Goal: Transaction & Acquisition: Book appointment/travel/reservation

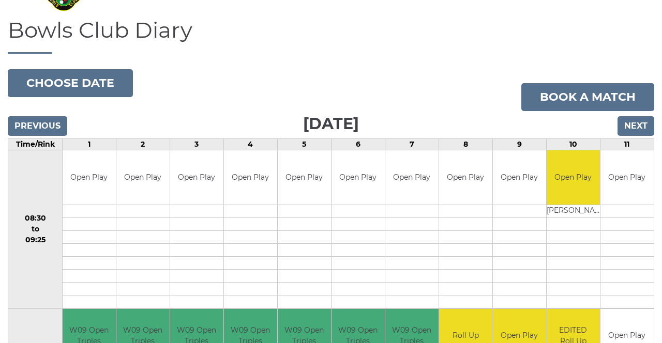
scroll to position [67, 0]
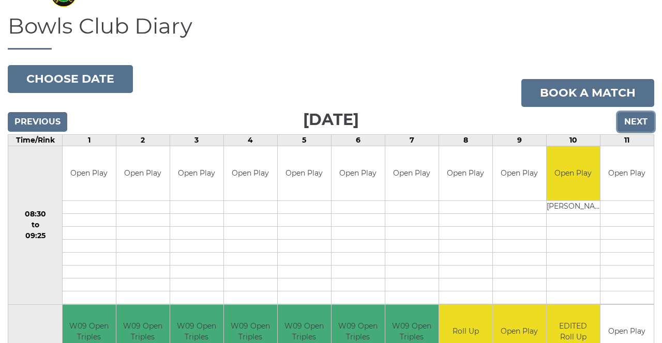
click at [640, 117] on input "Next" at bounding box center [635, 122] width 37 height 20
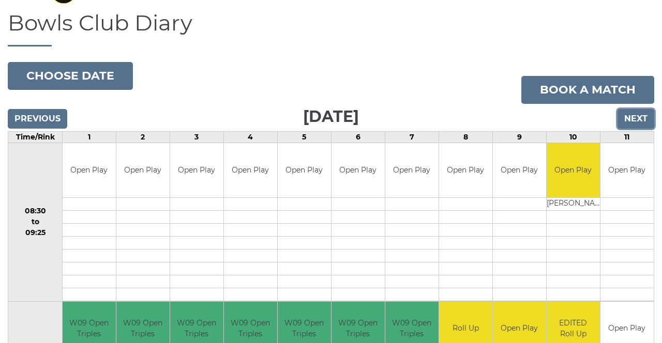
scroll to position [100, 0]
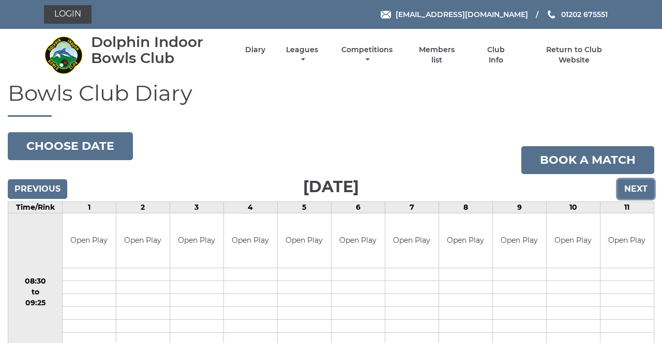
click at [631, 188] on input "Next" at bounding box center [635, 189] width 37 height 20
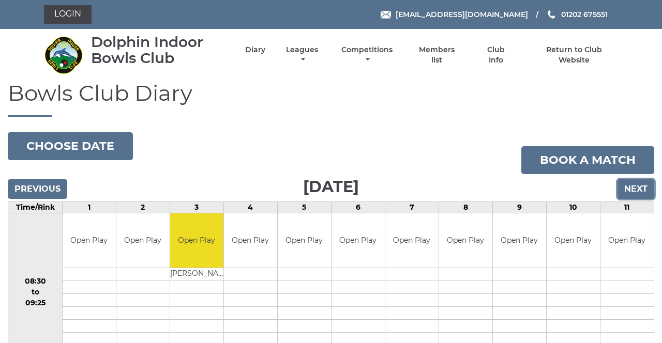
click at [631, 194] on input "Next" at bounding box center [635, 189] width 37 height 20
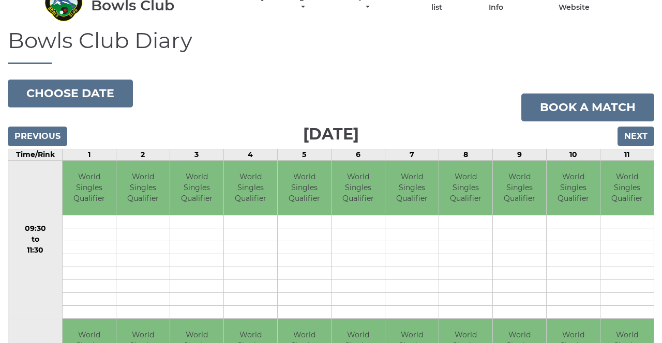
scroll to position [50, 0]
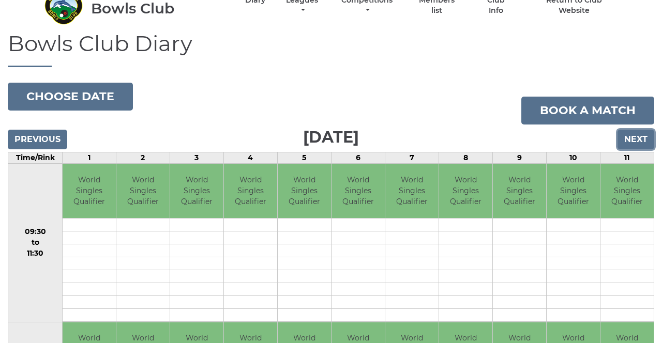
click at [634, 138] on input "Next" at bounding box center [635, 140] width 37 height 20
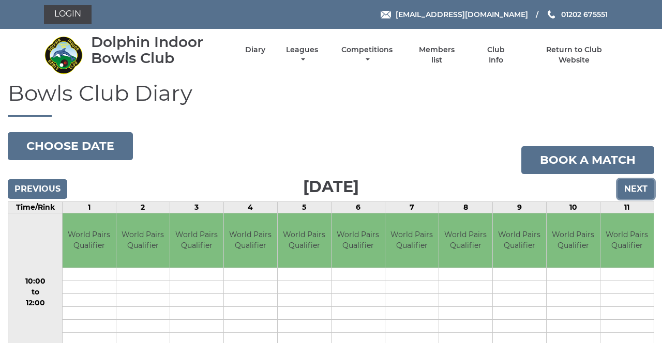
click at [633, 188] on input "Next" at bounding box center [635, 189] width 37 height 20
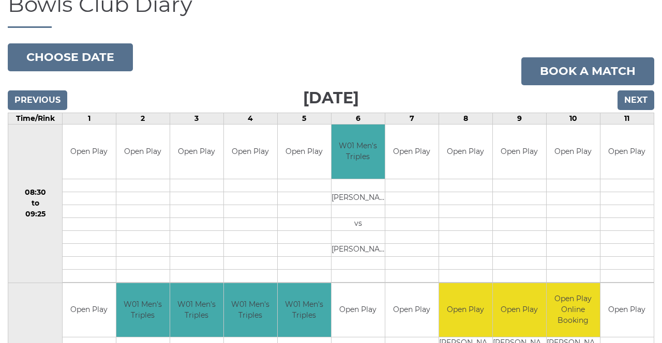
scroll to position [90, 0]
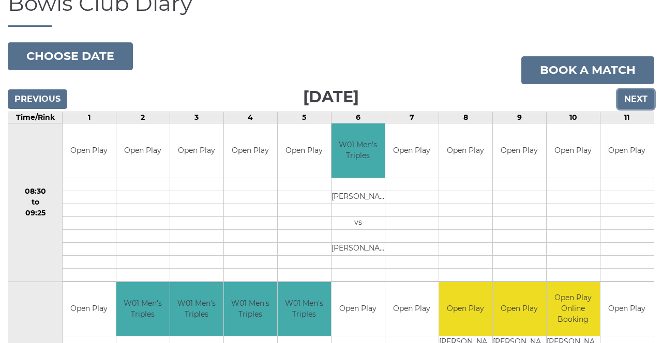
click at [635, 102] on input "Next" at bounding box center [635, 99] width 37 height 20
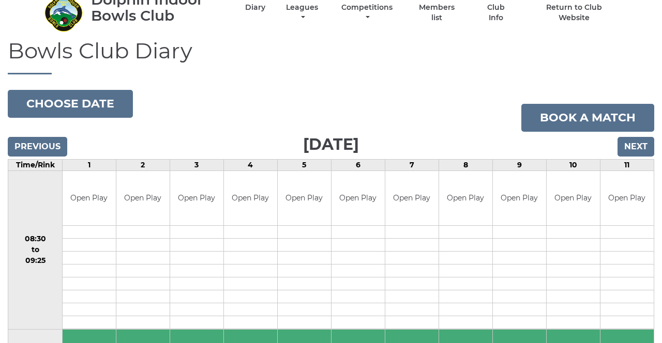
scroll to position [41, 0]
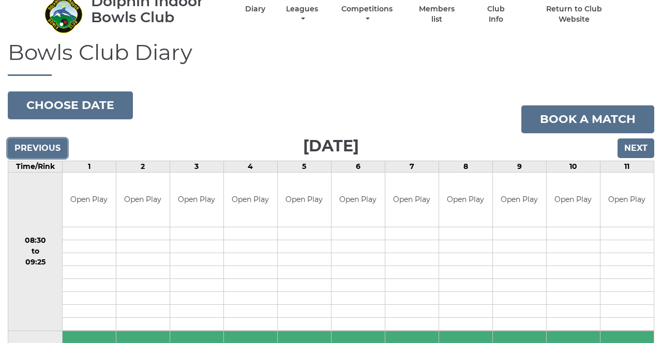
click at [24, 148] on input "Previous" at bounding box center [37, 149] width 59 height 20
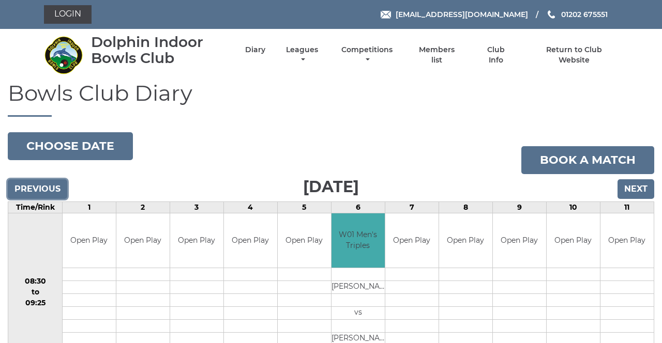
click at [31, 193] on input "Previous" at bounding box center [37, 189] width 59 height 20
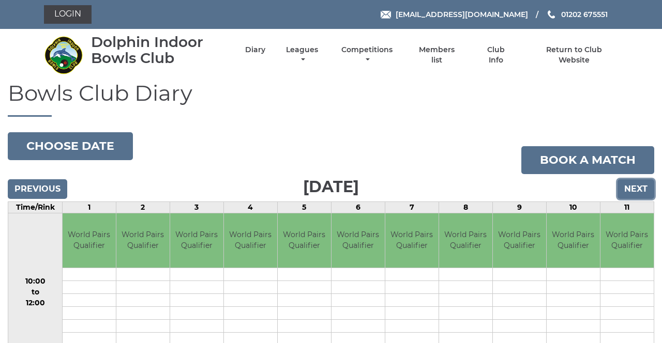
click at [638, 189] on input "Next" at bounding box center [635, 189] width 37 height 20
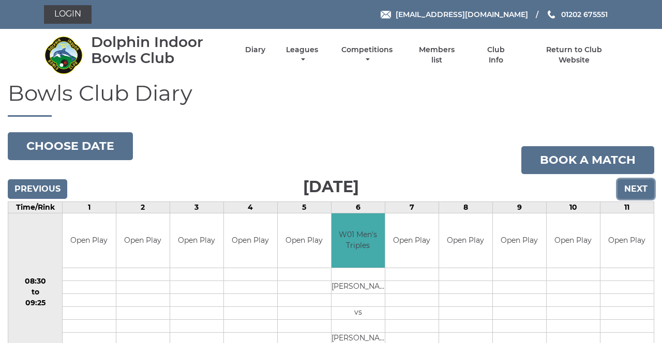
click at [642, 189] on input "Next" at bounding box center [635, 189] width 37 height 20
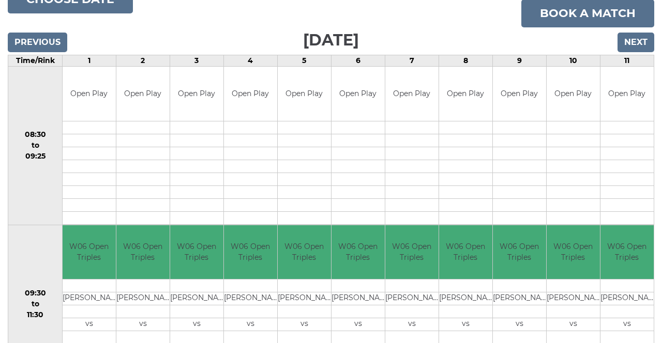
scroll to position [131, 0]
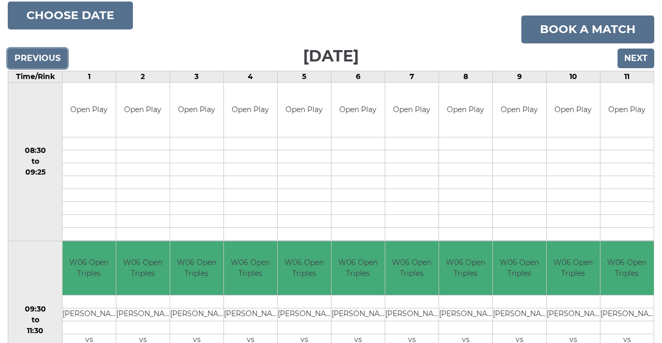
click at [27, 58] on input "Previous" at bounding box center [37, 59] width 59 height 20
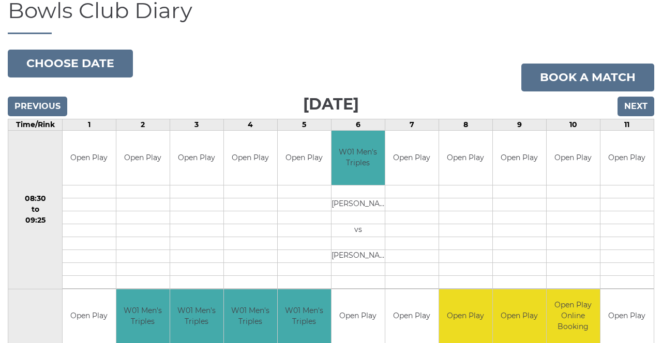
scroll to position [80, 0]
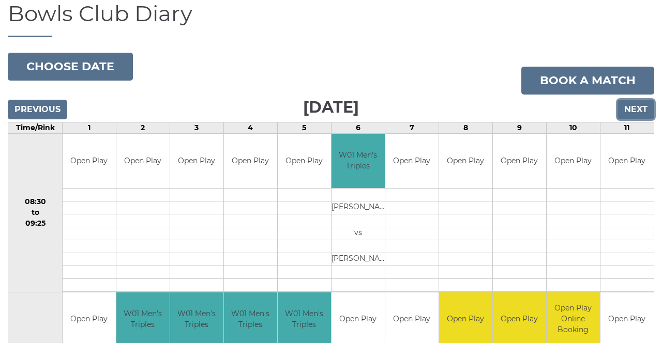
click at [636, 108] on input "Next" at bounding box center [635, 110] width 37 height 20
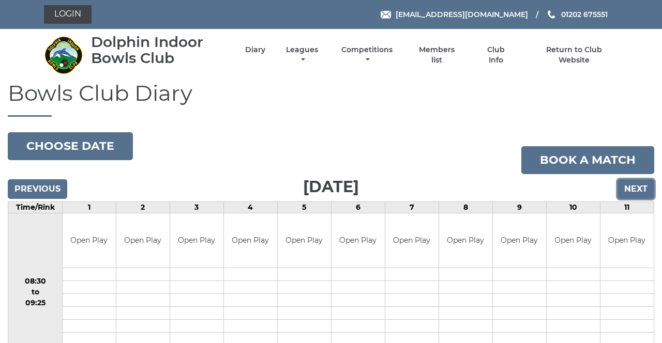
click at [635, 188] on input "Next" at bounding box center [635, 189] width 37 height 20
click at [637, 190] on input "Next" at bounding box center [635, 189] width 37 height 20
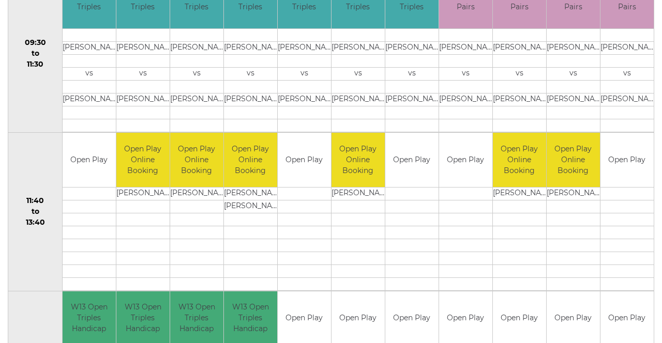
scroll to position [399, 0]
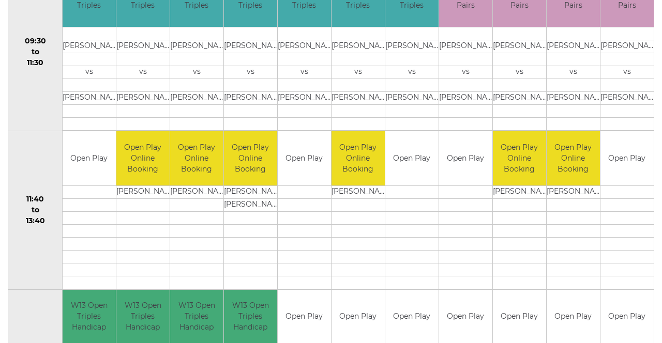
click at [629, 164] on td "Open Play" at bounding box center [626, 158] width 53 height 54
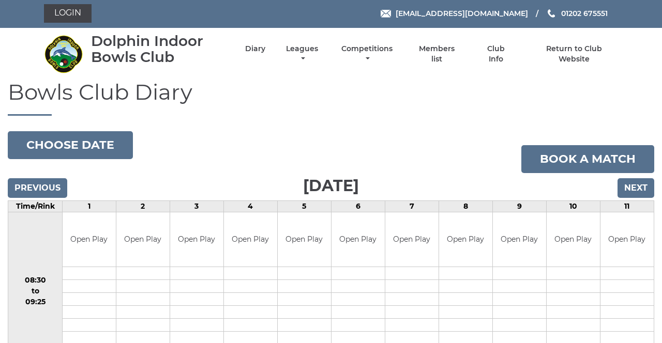
scroll to position [0, 0]
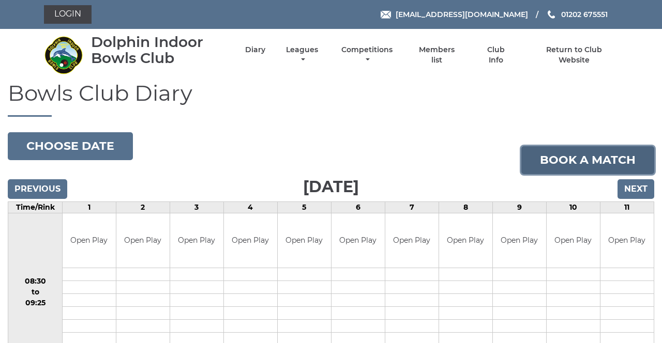
click at [601, 161] on link "Book a match" at bounding box center [587, 160] width 133 height 28
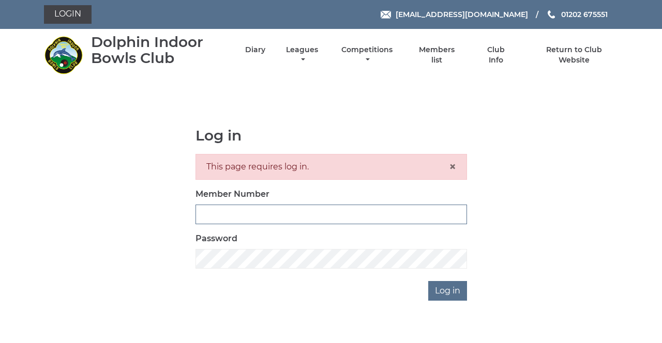
click at [373, 210] on input "Member Number" at bounding box center [330, 215] width 271 height 20
type input "4080"
click at [428, 281] on input "Log in" at bounding box center [447, 291] width 39 height 20
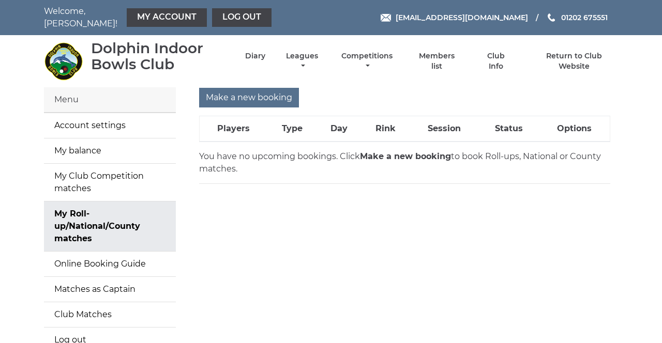
click at [413, 152] on strong "Make a new booking" at bounding box center [405, 157] width 91 height 10
click at [255, 51] on link "Diary" at bounding box center [255, 56] width 20 height 10
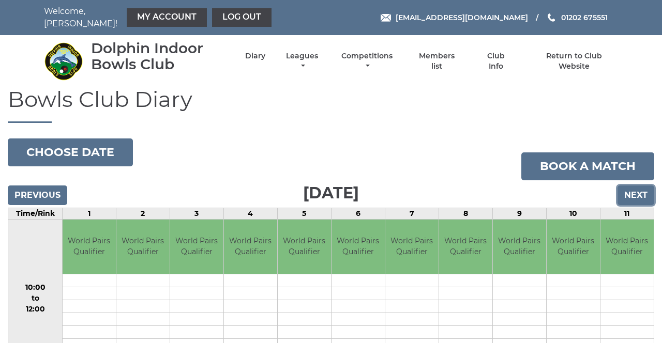
click at [639, 193] on input "Next" at bounding box center [635, 196] width 37 height 20
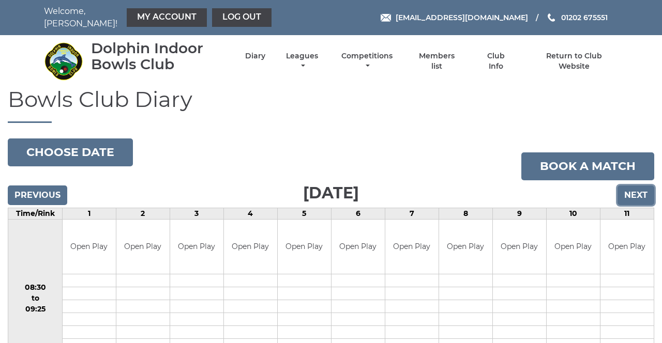
click at [635, 187] on input "Next" at bounding box center [635, 196] width 37 height 20
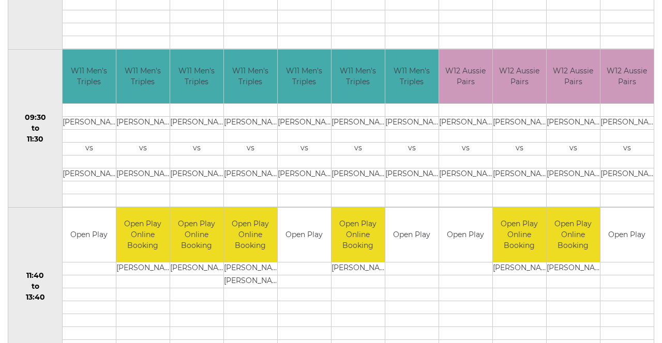
scroll to position [330, 0]
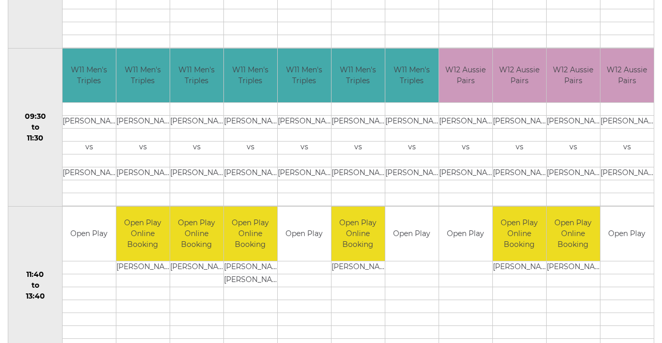
click at [619, 235] on td "Open Play" at bounding box center [626, 234] width 53 height 54
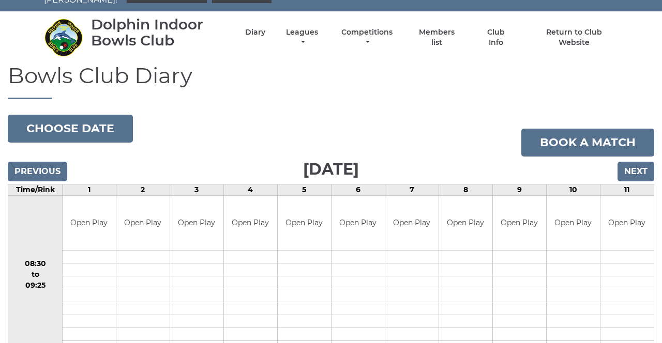
scroll to position [0, 0]
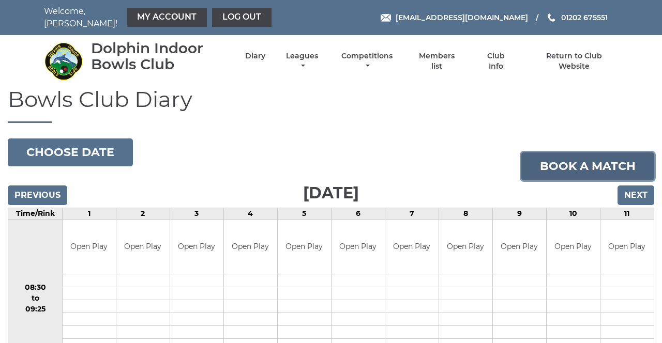
click at [620, 162] on link "Book a match" at bounding box center [587, 167] width 133 height 28
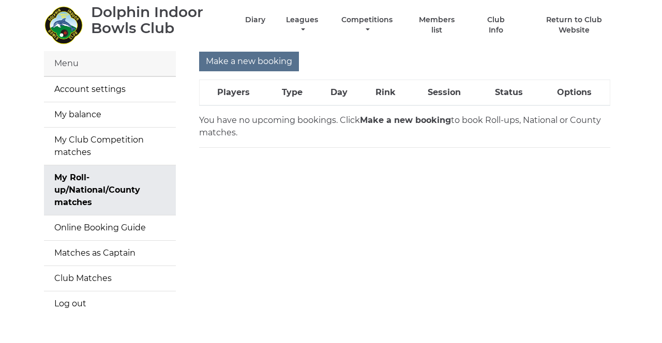
scroll to position [50, 0]
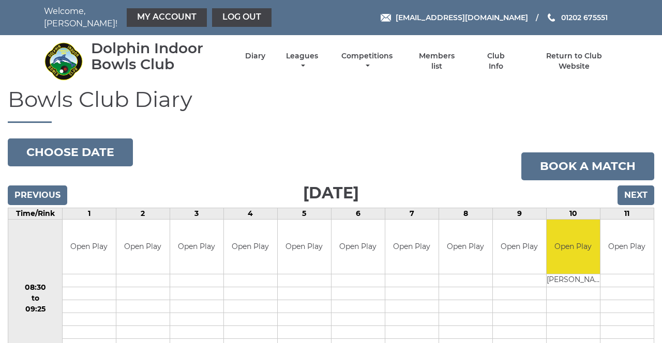
click at [515, 249] on td "Open Play" at bounding box center [519, 247] width 53 height 54
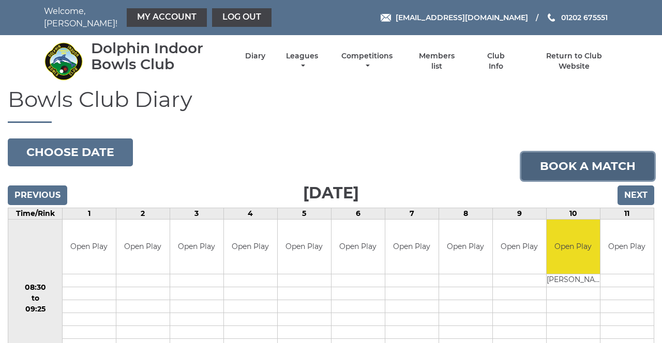
click at [601, 160] on link "Book a match" at bounding box center [587, 167] width 133 height 28
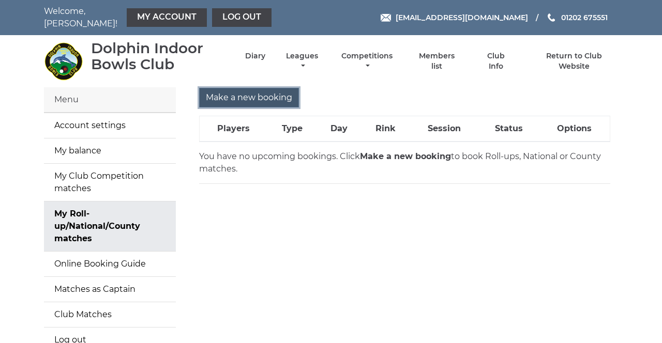
click at [267, 96] on input "Make a new booking" at bounding box center [249, 98] width 100 height 20
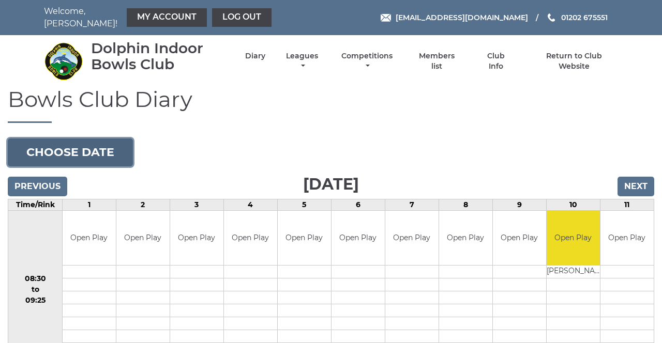
click at [44, 149] on button "Choose date" at bounding box center [70, 153] width 125 height 28
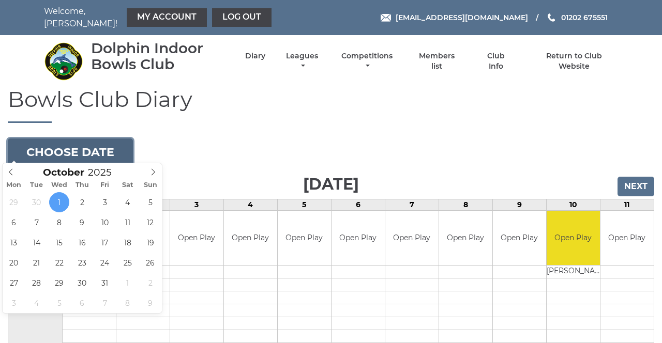
type input "[DATE]"
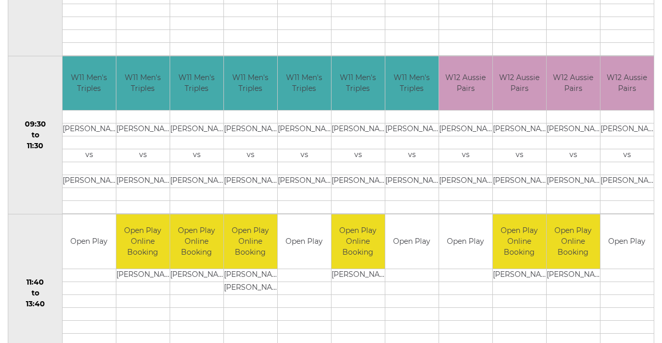
scroll to position [323, 0]
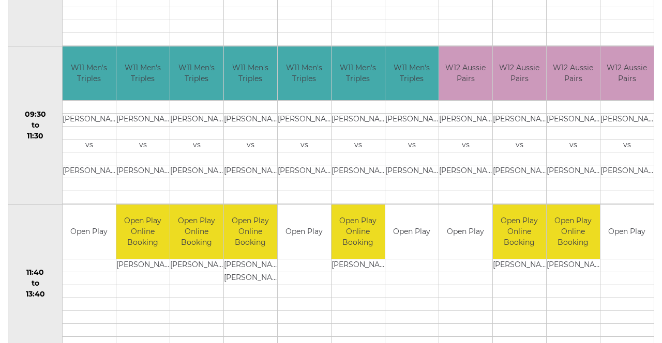
click at [0, 0] on div "Book slot" at bounding box center [0, 0] width 0 height 0
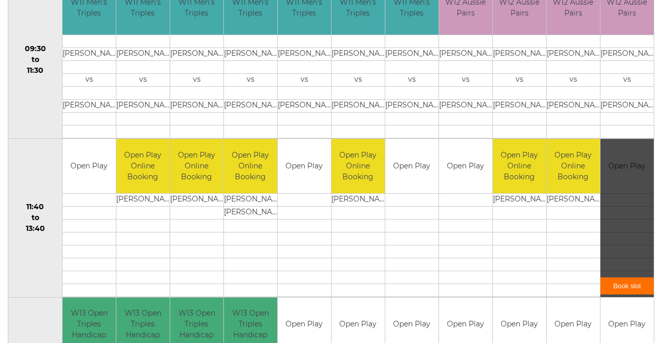
scroll to position [391, 0]
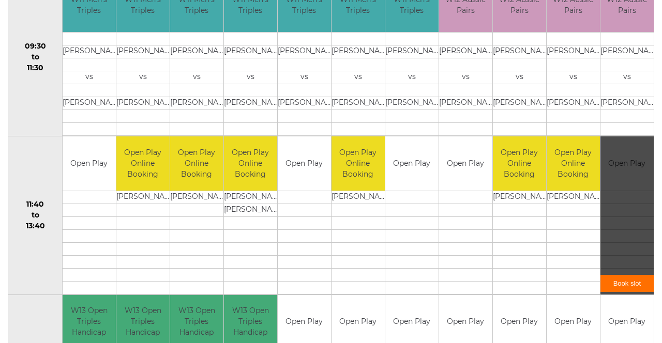
click at [636, 276] on link "Book slot" at bounding box center [626, 283] width 53 height 17
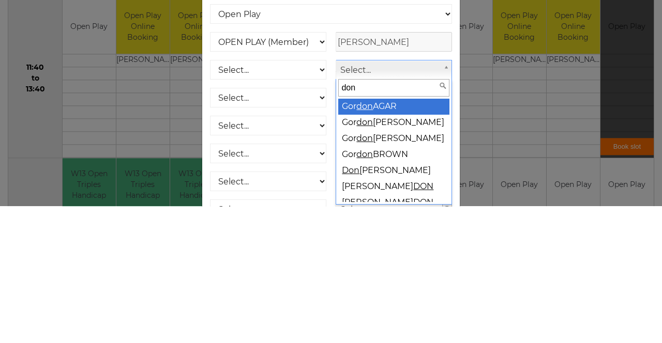
type input "donn"
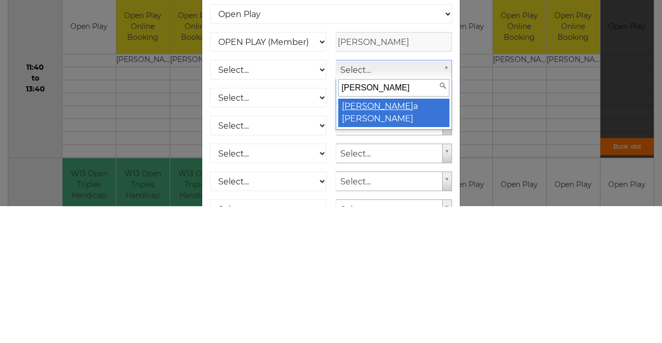
select select "2092"
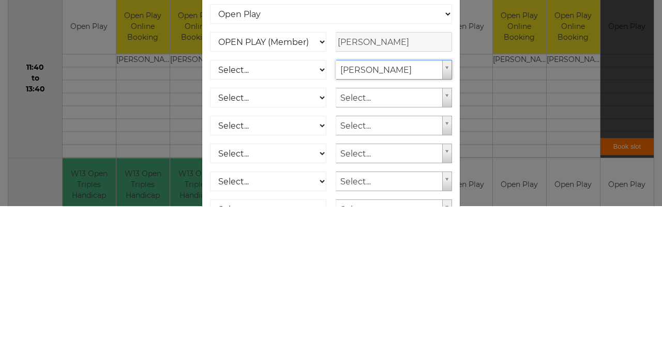
click at [153, 240] on div "Online booking × You've selected Rink 11 , Session 3 , on Thursday 9th of Octob…" at bounding box center [331, 171] width 662 height 343
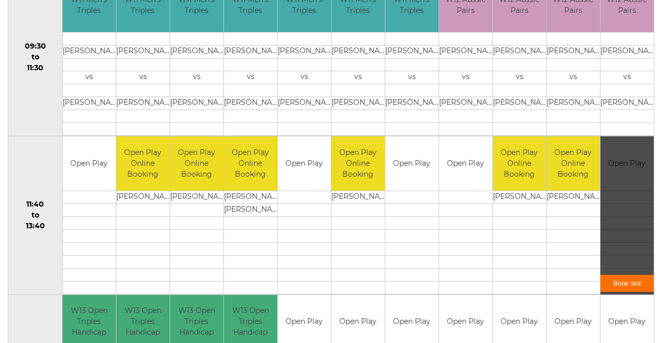
click at [639, 275] on link "Book slot" at bounding box center [626, 283] width 53 height 17
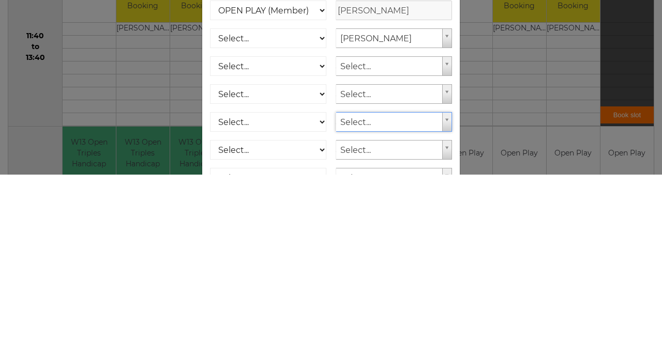
click at [525, 249] on div "Online booking × You've selected Rink 11 , Session 3 , on Thursday 9th of Octob…" at bounding box center [331, 171] width 662 height 343
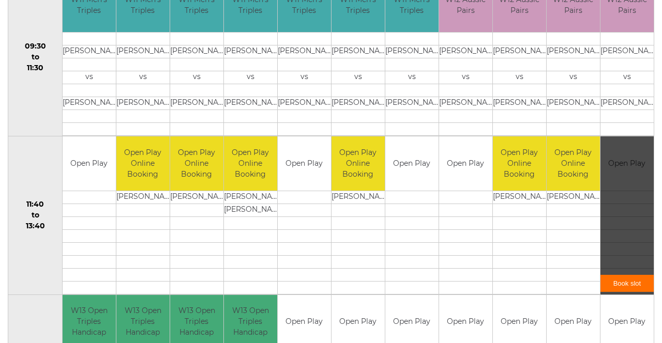
click at [633, 280] on link "Book slot" at bounding box center [626, 283] width 53 height 17
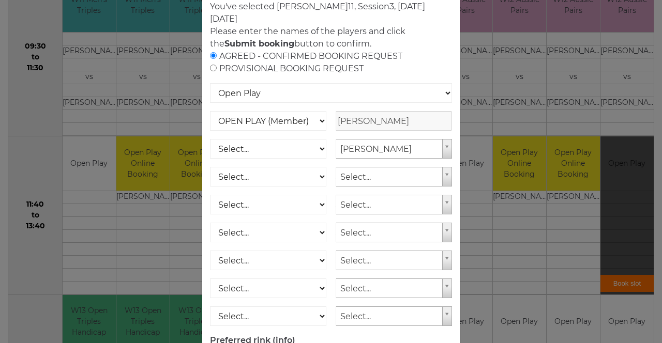
scroll to position [102, 0]
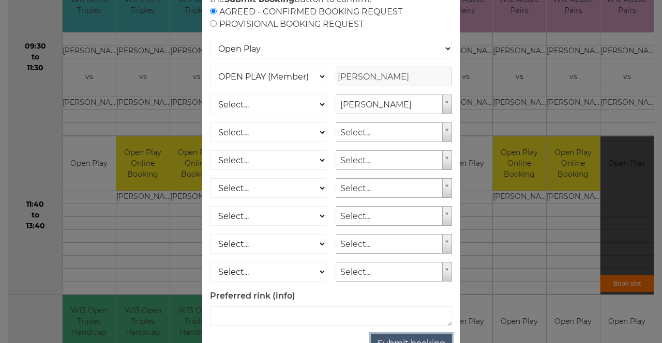
click at [424, 343] on button "Submit booking" at bounding box center [411, 344] width 81 height 20
click at [300, 104] on select "Select... OPEN PLAY (Member) OPEN PLAY (Visitor) SPOONS (Member) SPOONS (Visito…" at bounding box center [268, 105] width 116 height 20
select select "1_12"
click at [210, 95] on select "Select... OPEN PLAY (Member) OPEN PLAY (Visitor) SPOONS (Member) SPOONS (Visito…" at bounding box center [268, 105] width 116 height 20
click at [428, 343] on button "Submit booking" at bounding box center [411, 344] width 81 height 20
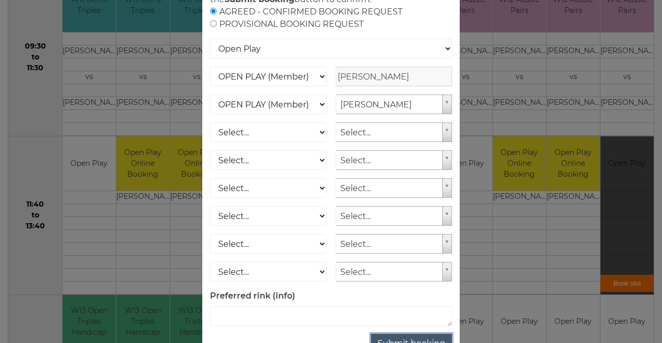
scroll to position [133, 0]
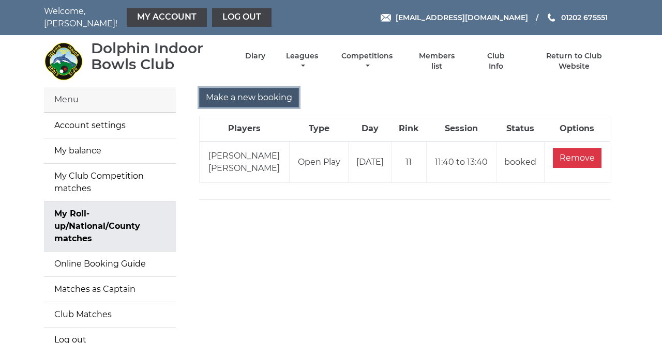
click at [255, 94] on input "Make a new booking" at bounding box center [249, 98] width 100 height 20
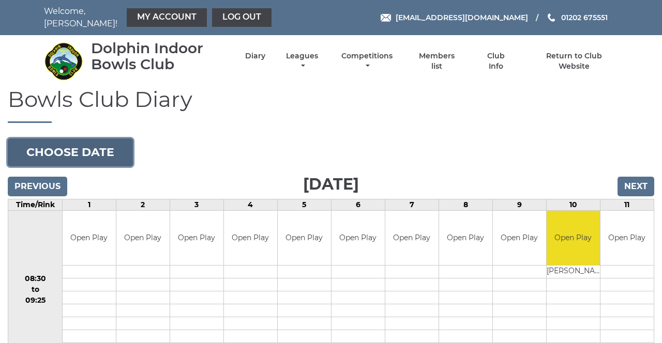
click at [116, 146] on button "Choose date" at bounding box center [70, 153] width 125 height 28
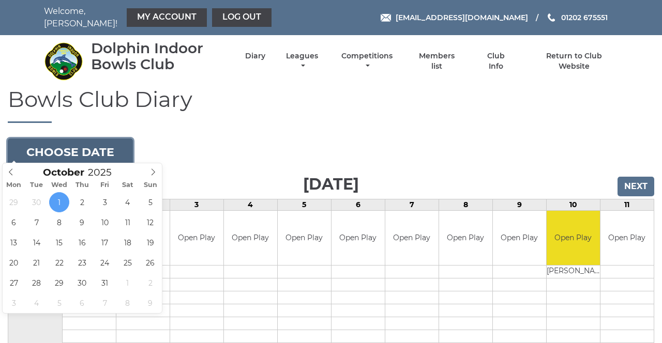
type input "[DATE]"
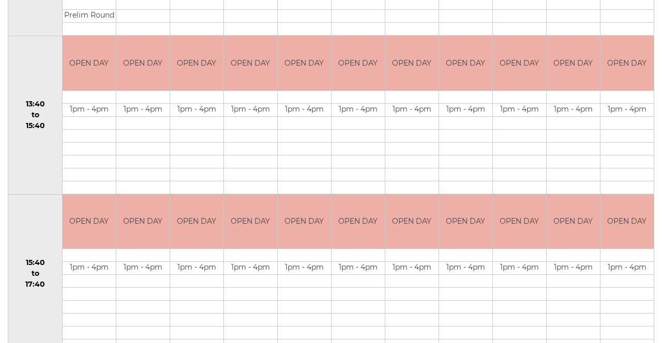
scroll to position [489, 0]
